Goal: Complete application form

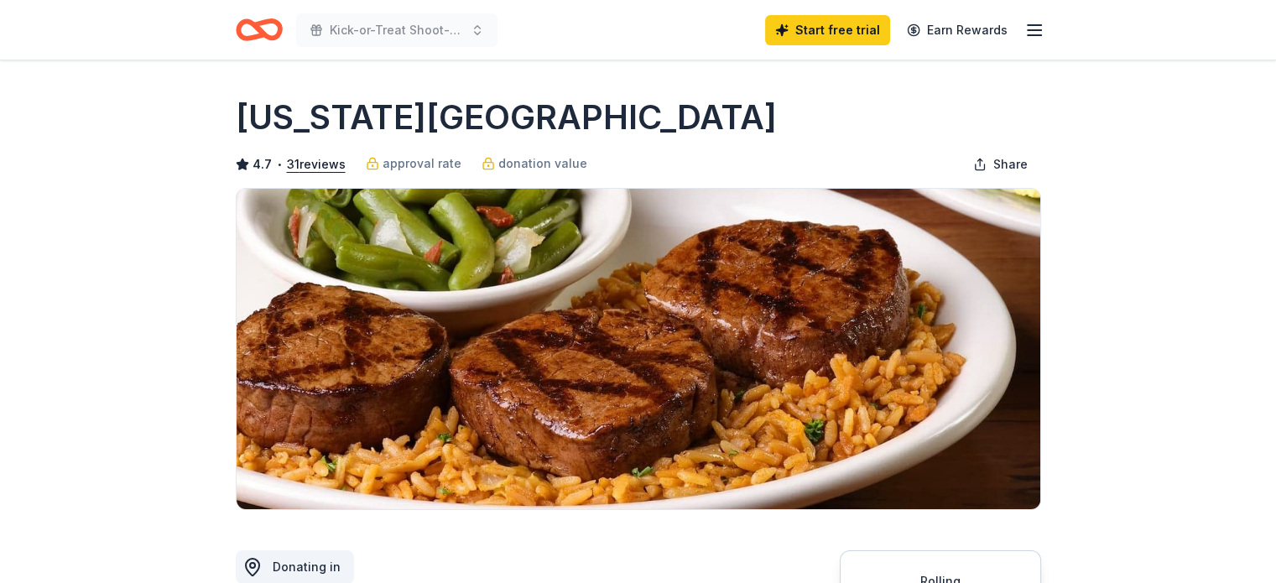
click at [1033, 29] on icon "button" at bounding box center [1034, 30] width 20 height 20
click at [254, 29] on icon "Home" at bounding box center [259, 29] width 47 height 39
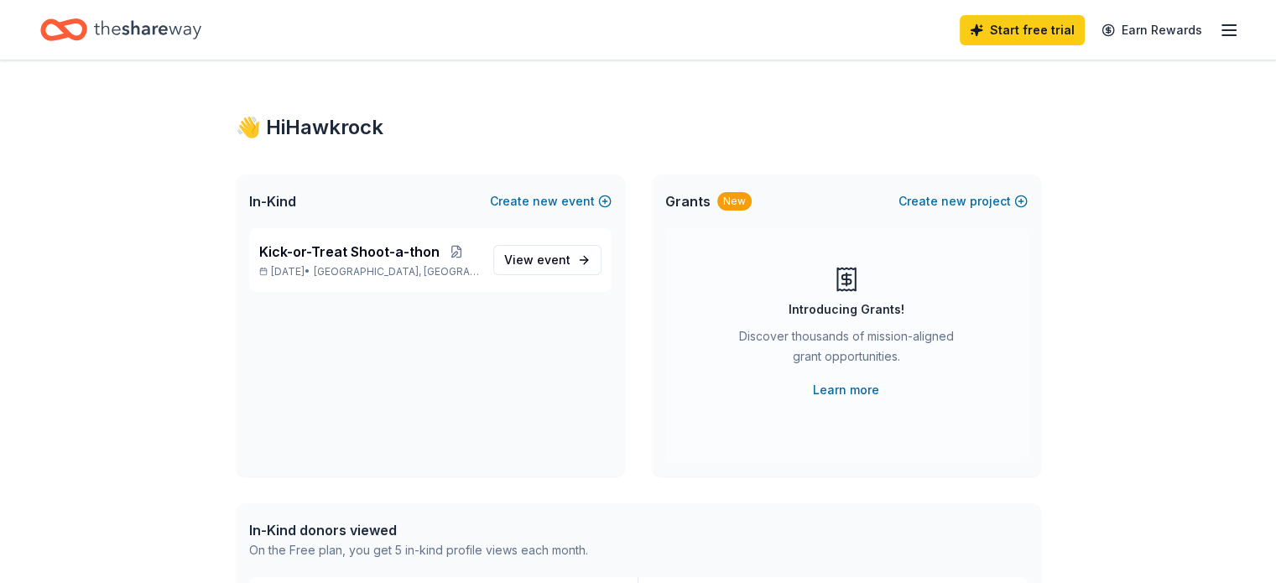
click at [1219, 29] on icon "button" at bounding box center [1229, 30] width 20 height 20
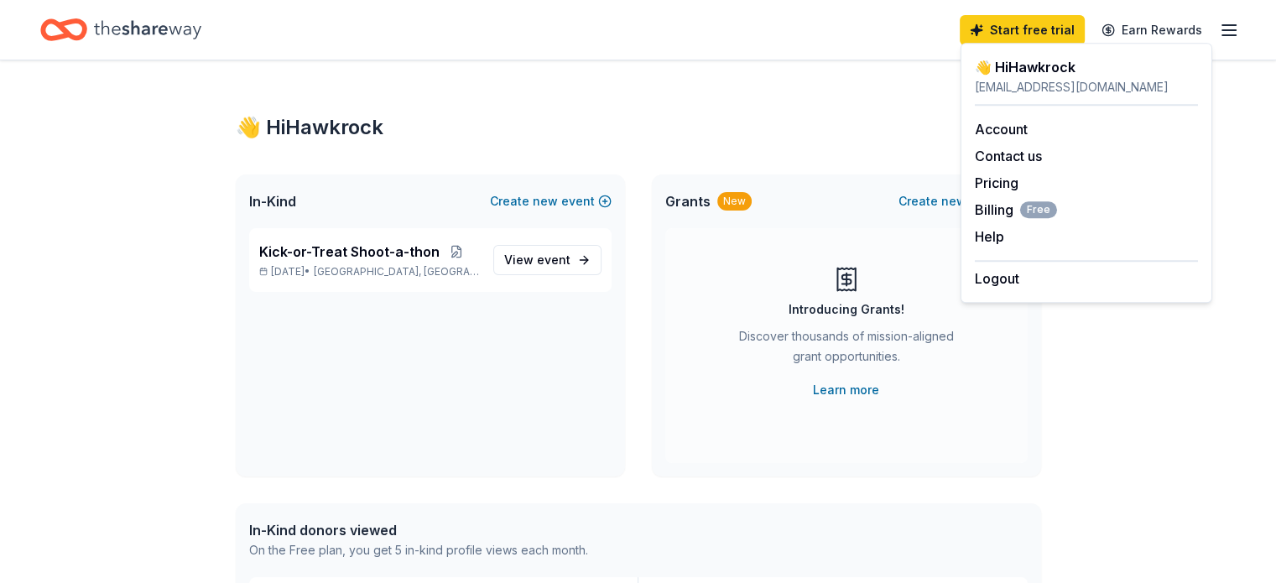
click at [917, 470] on div "Grants New Create new project Introducing Grants! Discover thousands of mission…" at bounding box center [846, 325] width 389 height 302
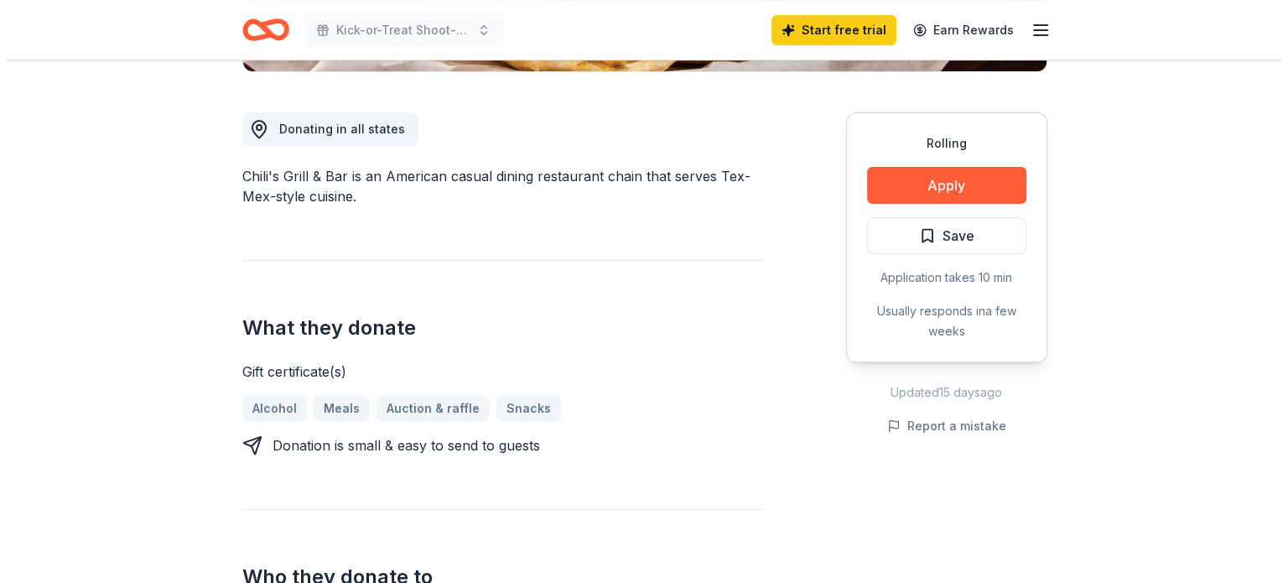
scroll to position [440, 0]
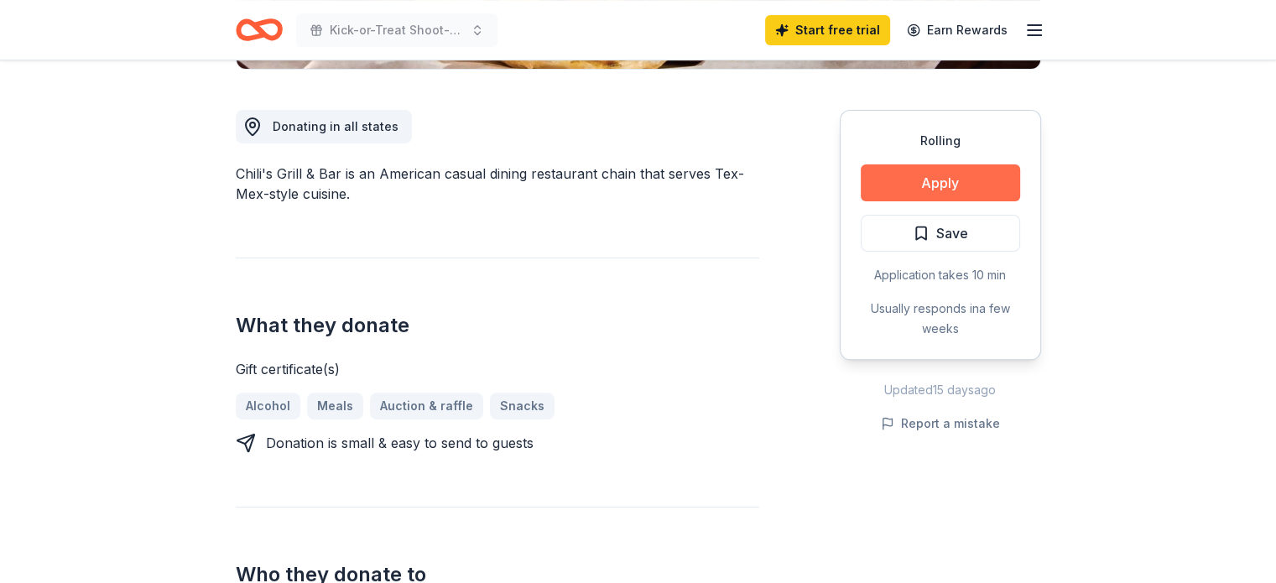
click at [902, 173] on button "Apply" at bounding box center [939, 182] width 159 height 37
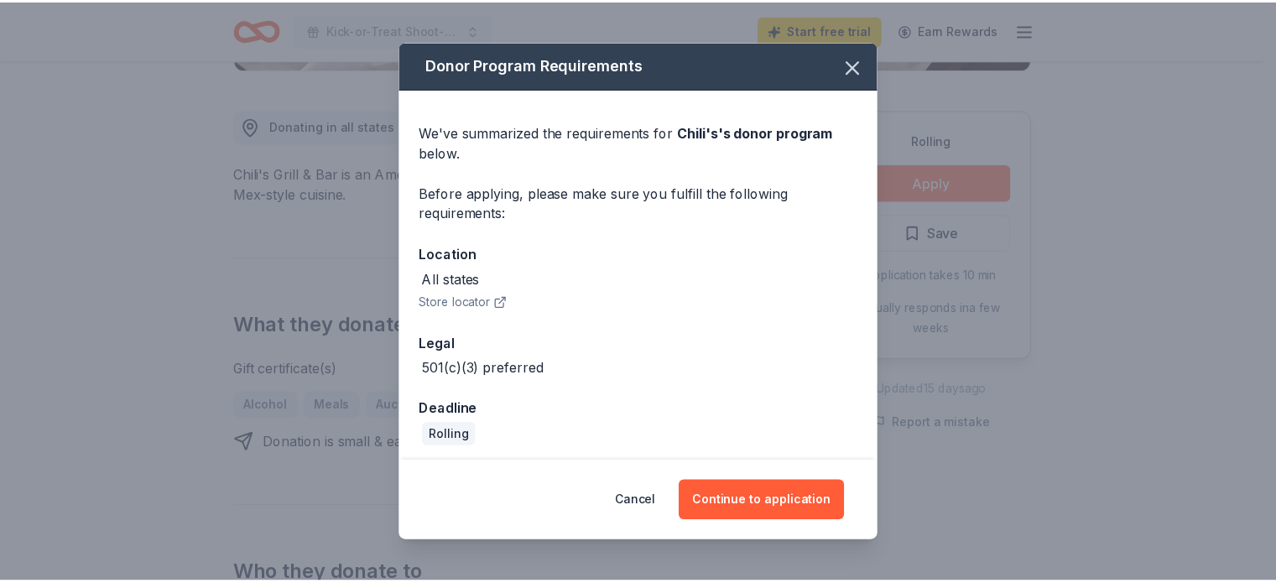
scroll to position [5, 0]
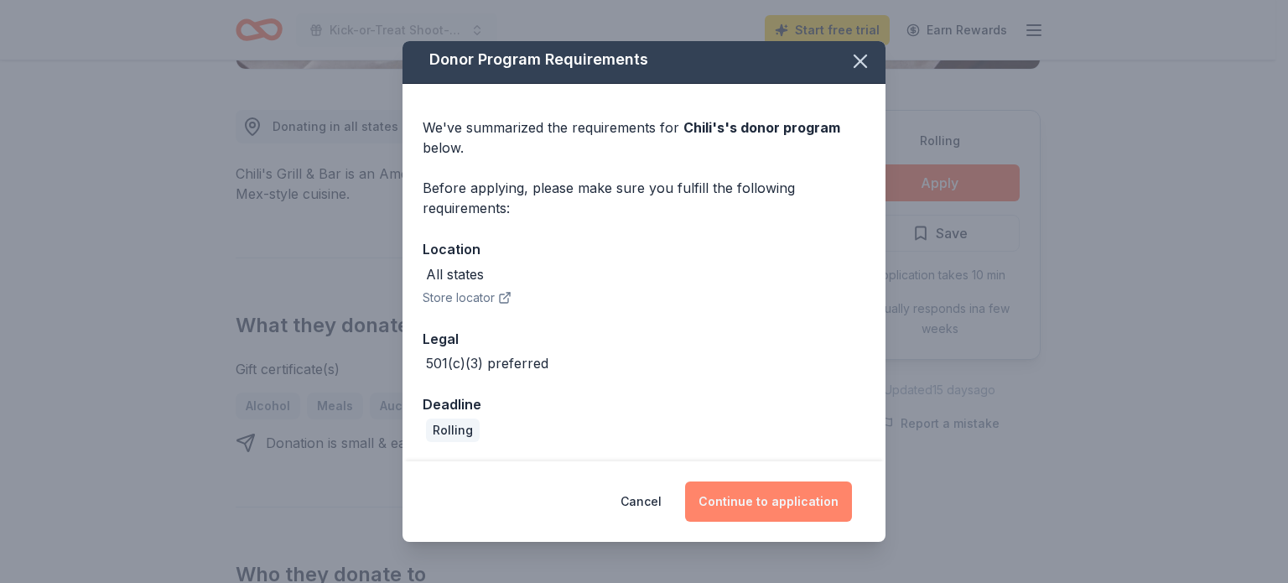
click at [748, 512] on button "Continue to application" at bounding box center [768, 501] width 167 height 40
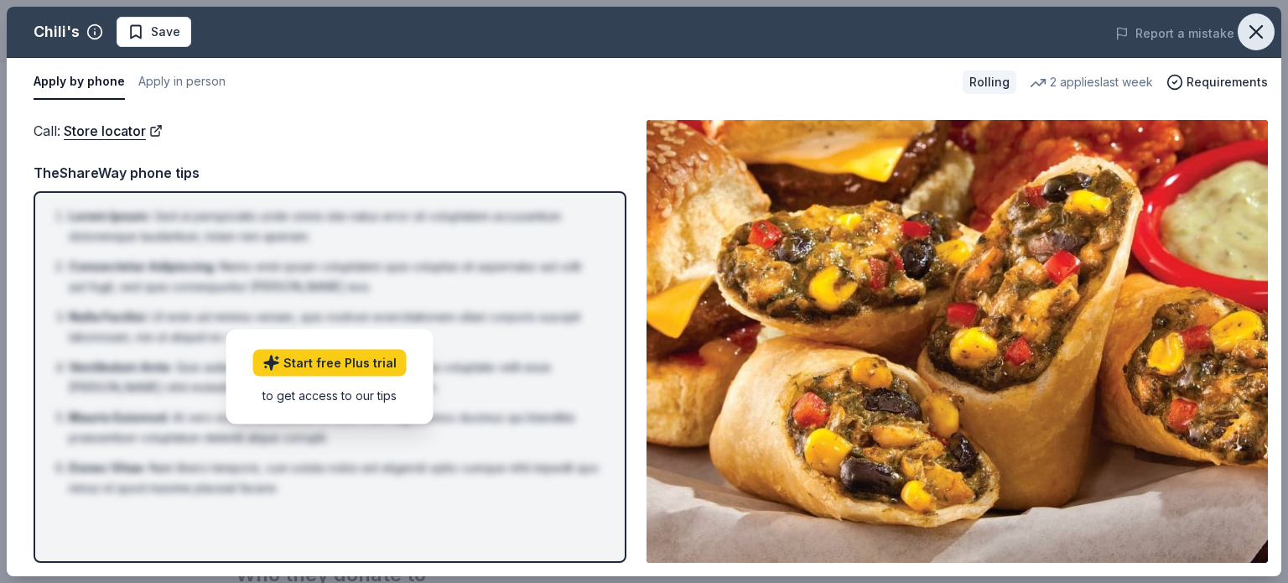
click at [1246, 40] on icon "button" at bounding box center [1256, 31] width 23 height 23
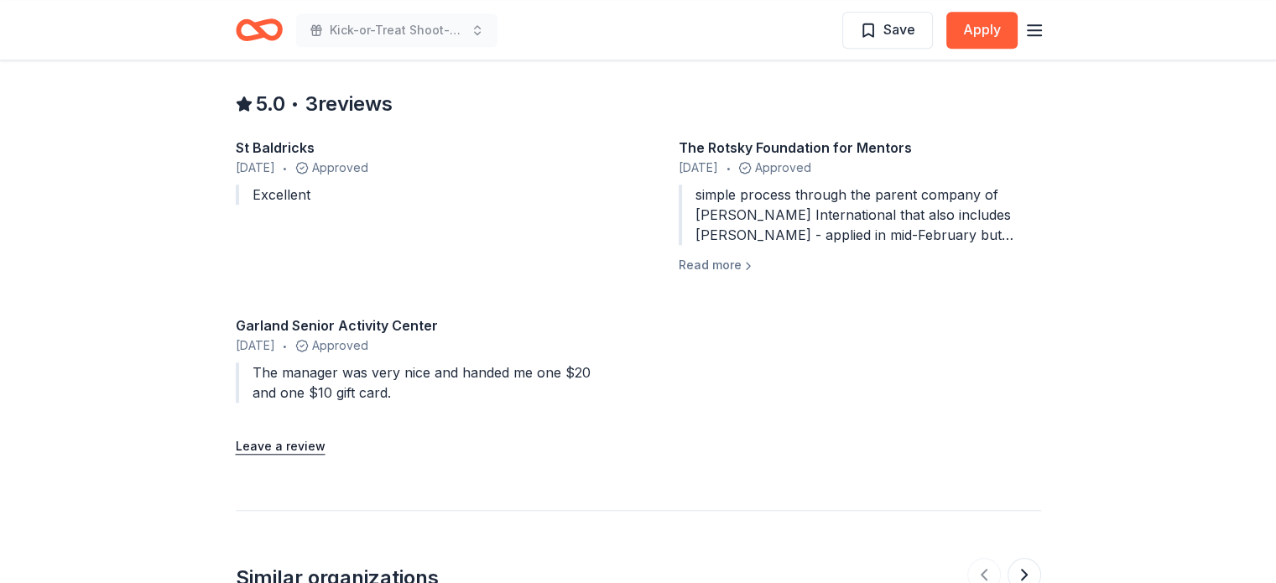
scroll to position [1515, 0]
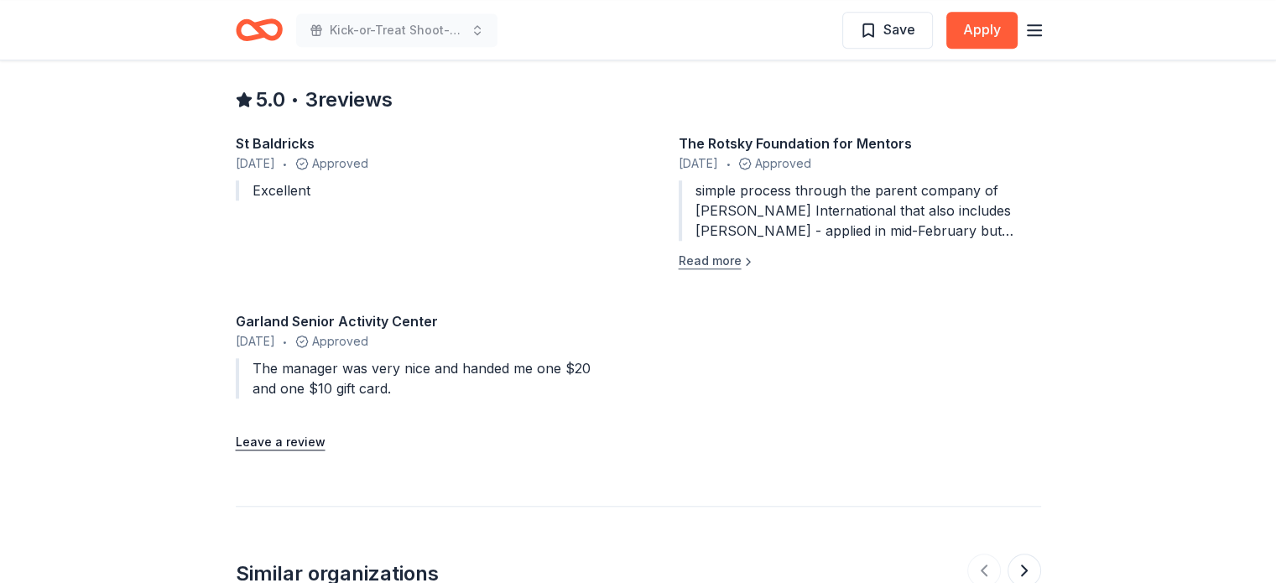
click at [711, 262] on button "Read more" at bounding box center [716, 261] width 76 height 20
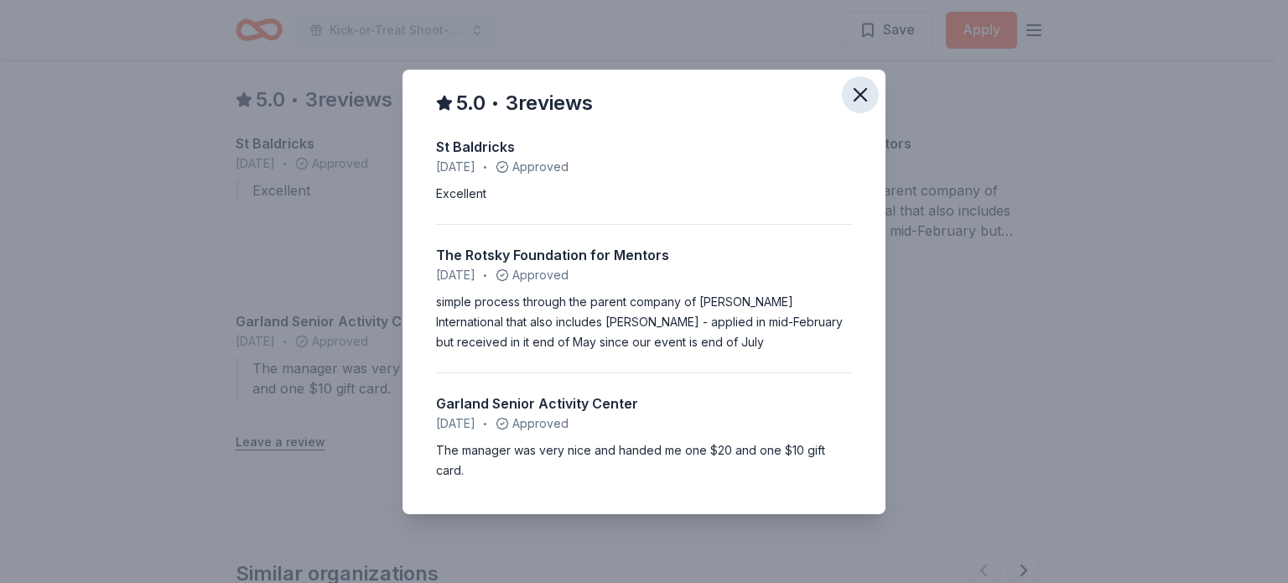
click at [855, 108] on button "button" at bounding box center [860, 94] width 37 height 37
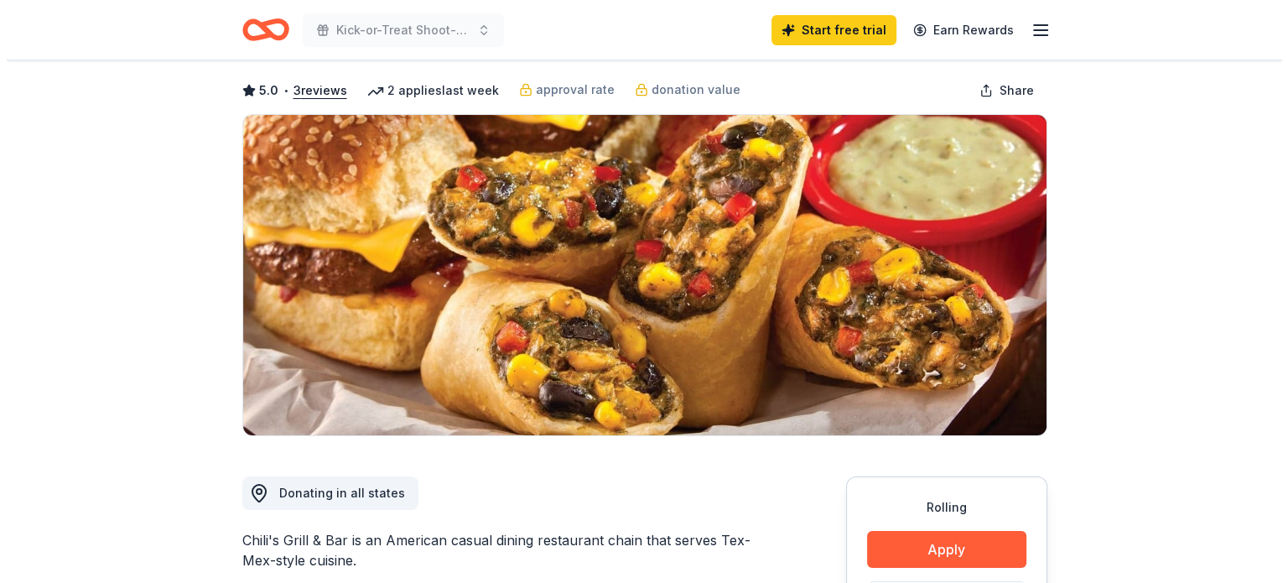
scroll to position [0, 0]
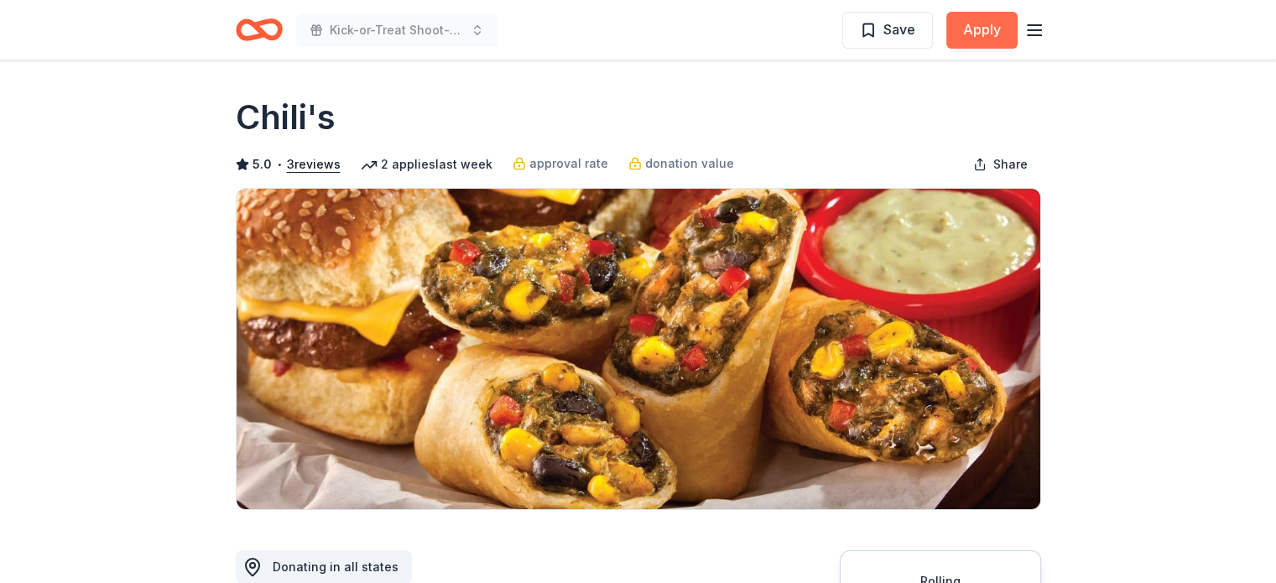
click at [980, 41] on button "Apply" at bounding box center [981, 30] width 71 height 37
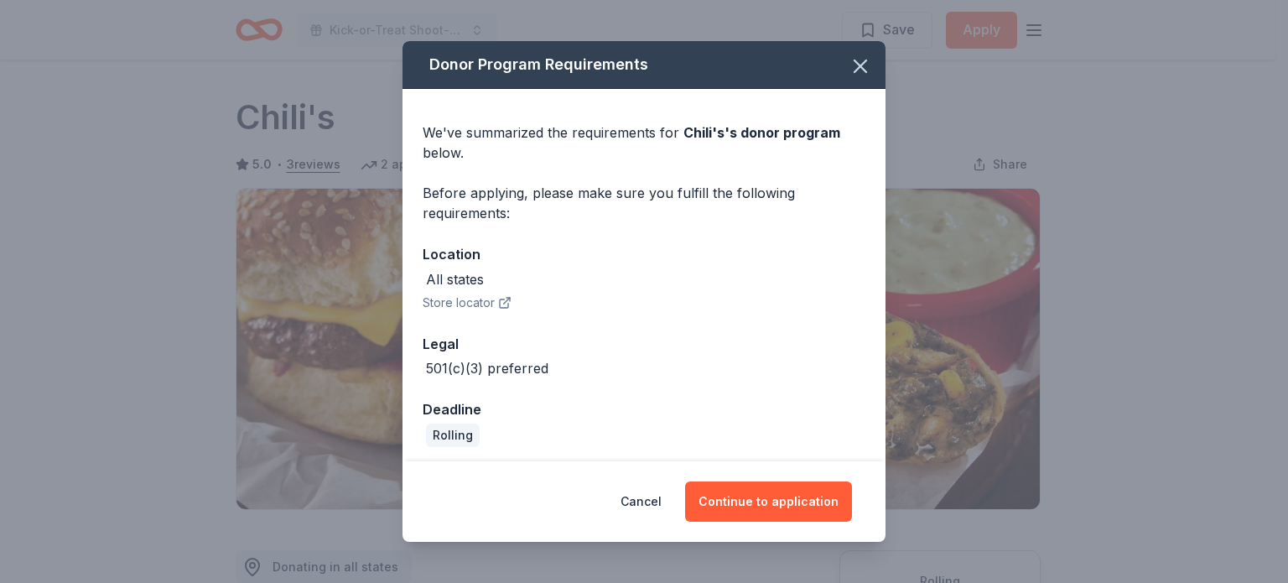
scroll to position [5, 0]
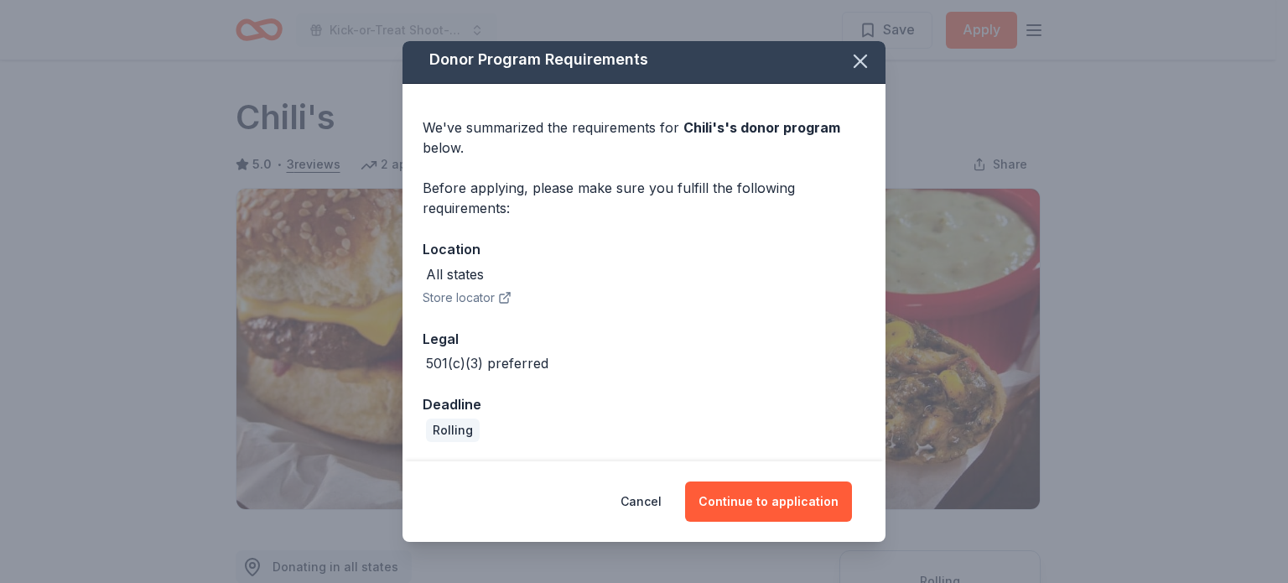
click at [471, 297] on button "Store locator" at bounding box center [467, 298] width 89 height 20
click at [767, 517] on button "Continue to application" at bounding box center [768, 501] width 167 height 40
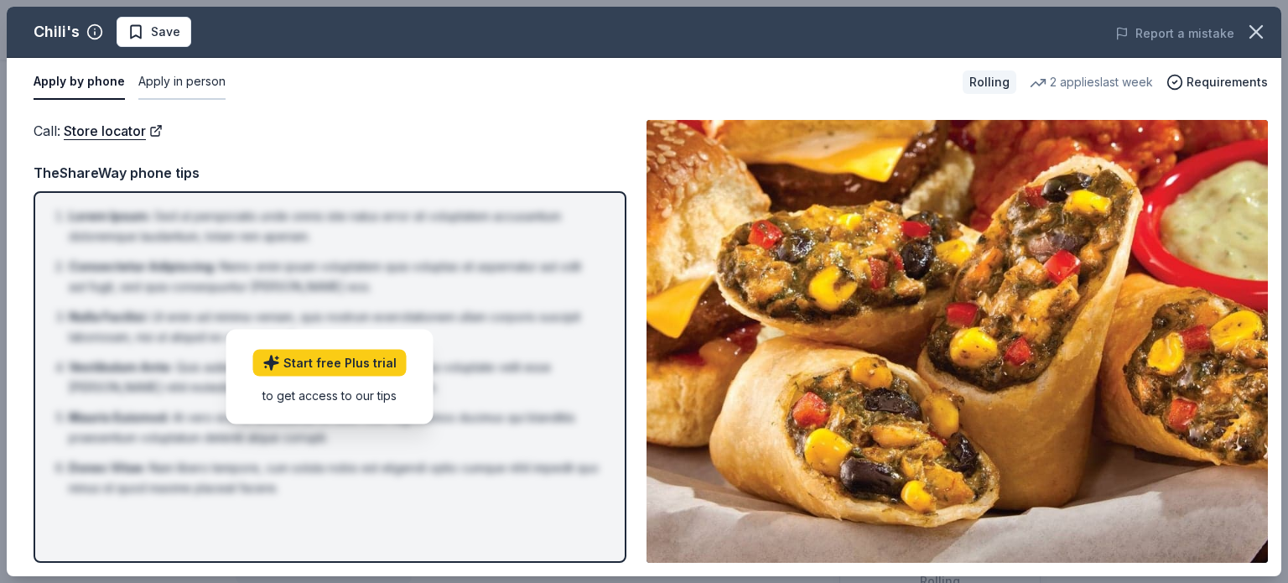
click at [185, 82] on button "Apply in person" at bounding box center [181, 82] width 87 height 35
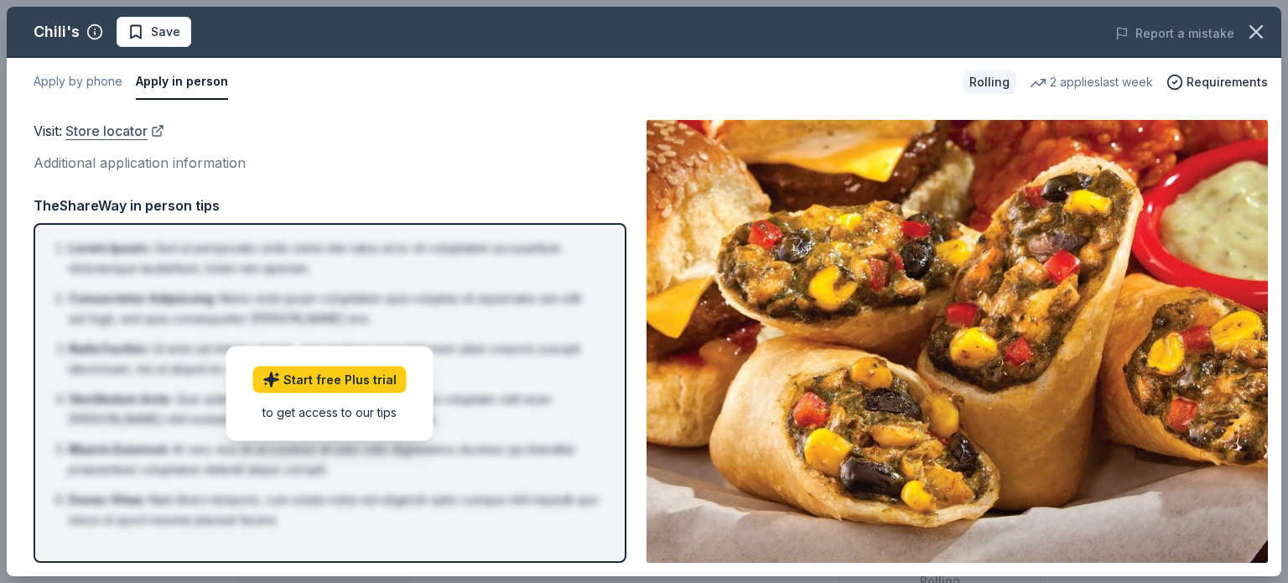
click at [133, 130] on link "Store locator" at bounding box center [114, 131] width 99 height 22
